Goal: Book appointment/travel/reservation

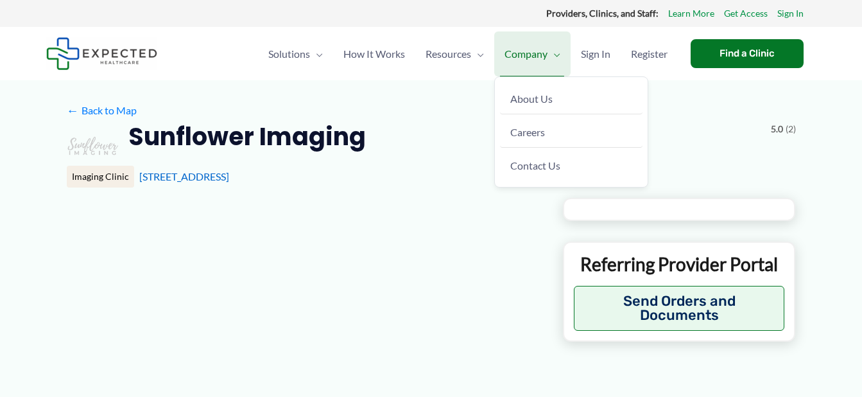
type input "**********"
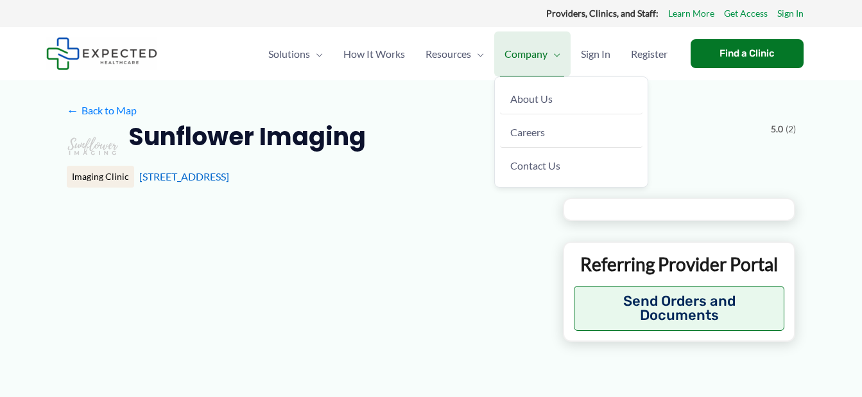
type input "**********"
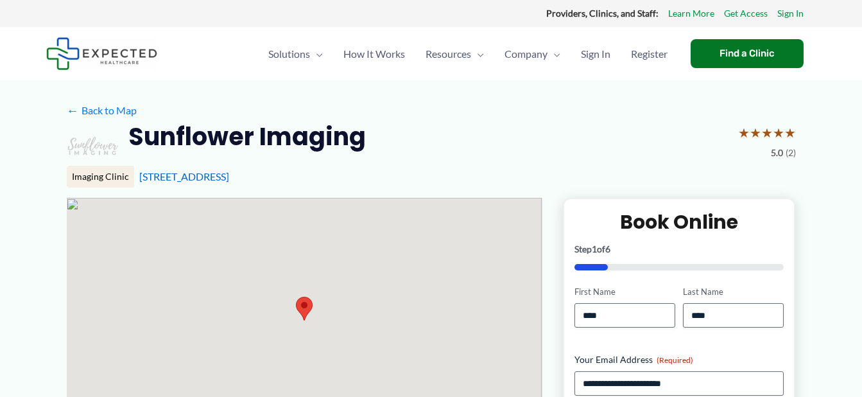
scroll to position [64, 0]
